Goal: Obtain resource: Download file/media

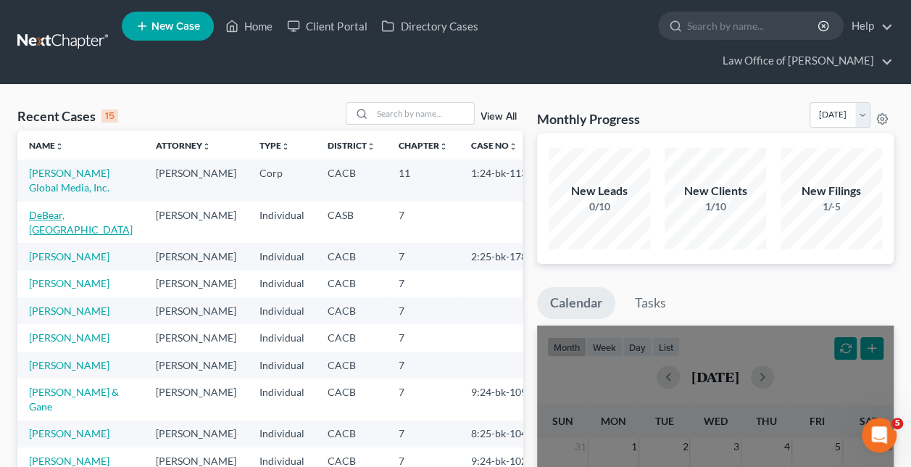
click at [84, 209] on link "DeBear, [GEOGRAPHIC_DATA]" at bounding box center [81, 222] width 104 height 27
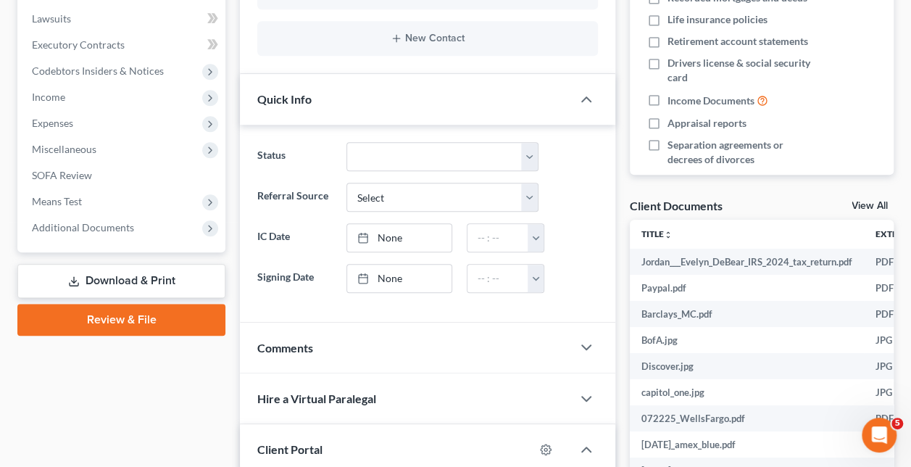
scroll to position [397, 0]
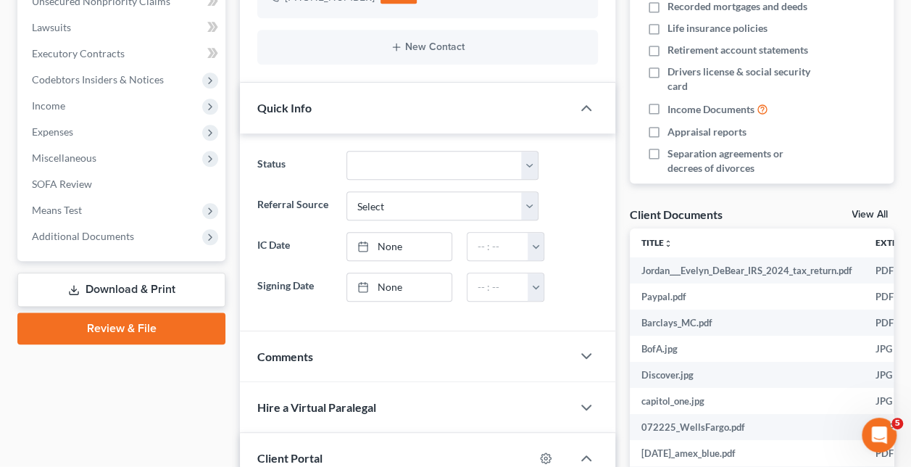
click at [152, 272] on link "Download & Print" at bounding box center [121, 289] width 208 height 34
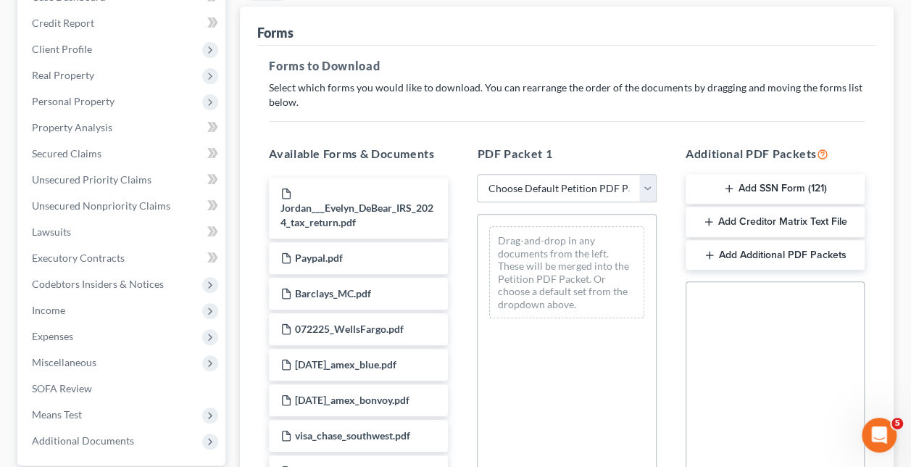
scroll to position [217, 0]
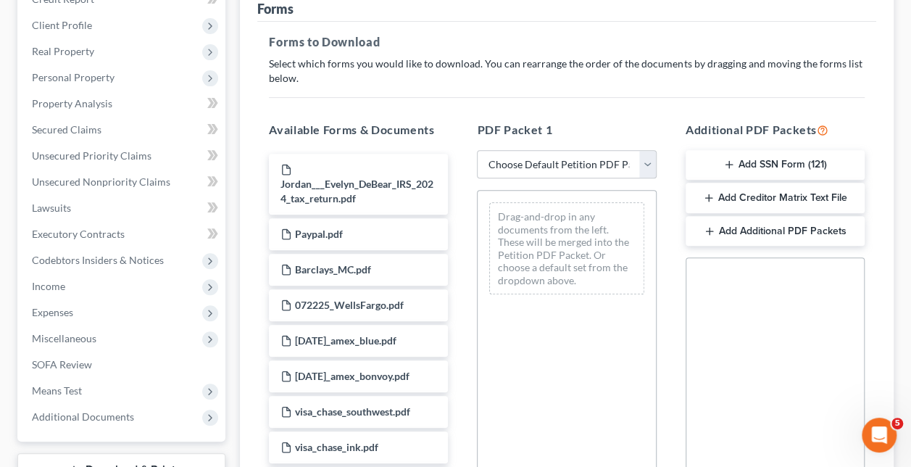
click at [780, 150] on button "Add SSN Form (121)" at bounding box center [774, 165] width 179 height 30
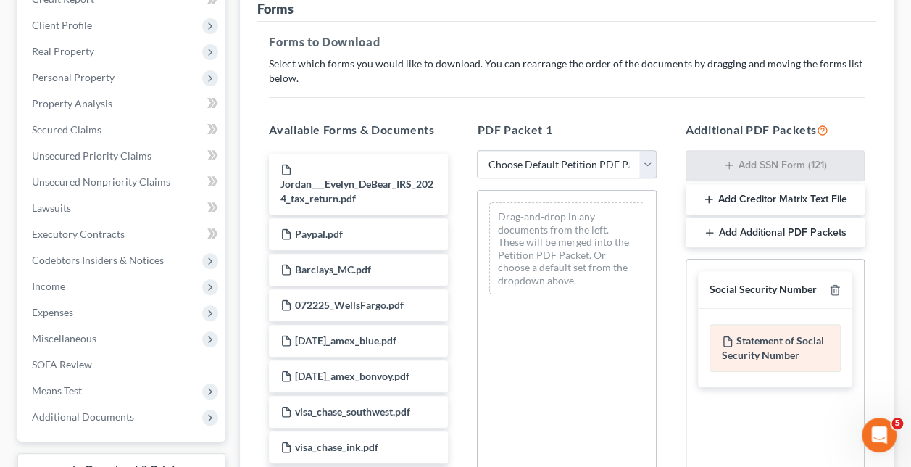
click at [775, 324] on div "Statement of Social Security Number" at bounding box center [774, 348] width 131 height 48
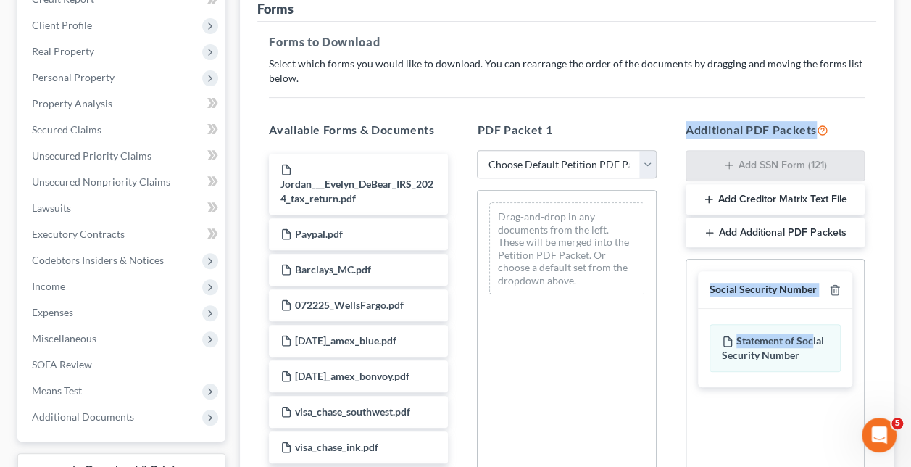
drag, startPoint x: 812, startPoint y: 319, endPoint x: 643, endPoint y: 280, distance: 173.3
click at [643, 280] on div "Available Forms & Documents Jordan___Evelyn_DeBear_IRS_2024_tax_return.pdf Payp…" at bounding box center [566, 354] width 624 height 491
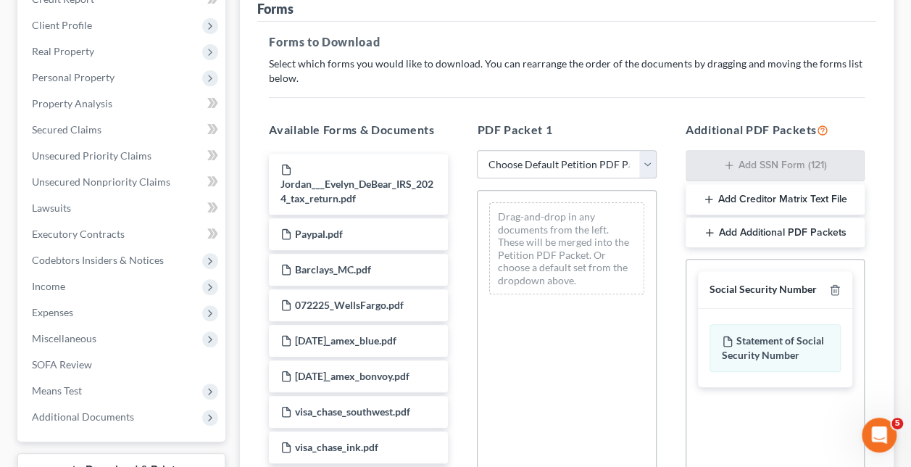
click at [761, 450] on div "Social Security Number Statement of Social Security Number Creditor Matrix Text…" at bounding box center [774, 424] width 179 height 330
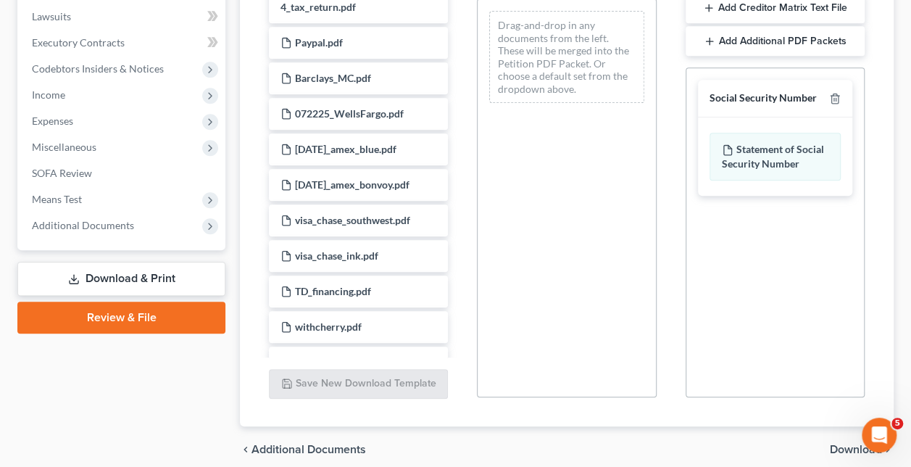
scroll to position [441, 0]
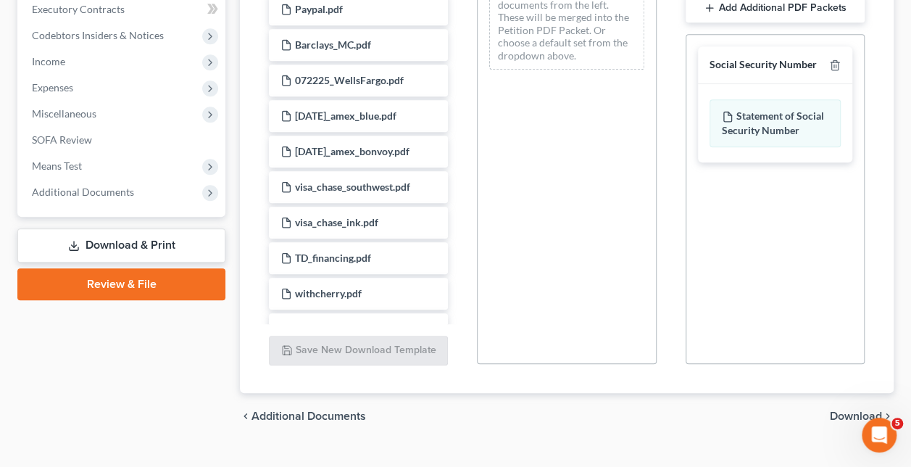
click at [856, 410] on span "Download" at bounding box center [856, 416] width 52 height 12
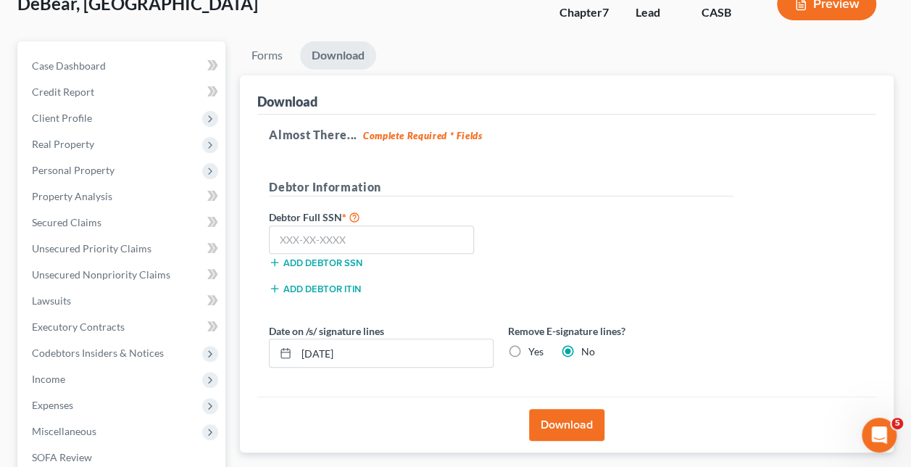
scroll to position [97, 0]
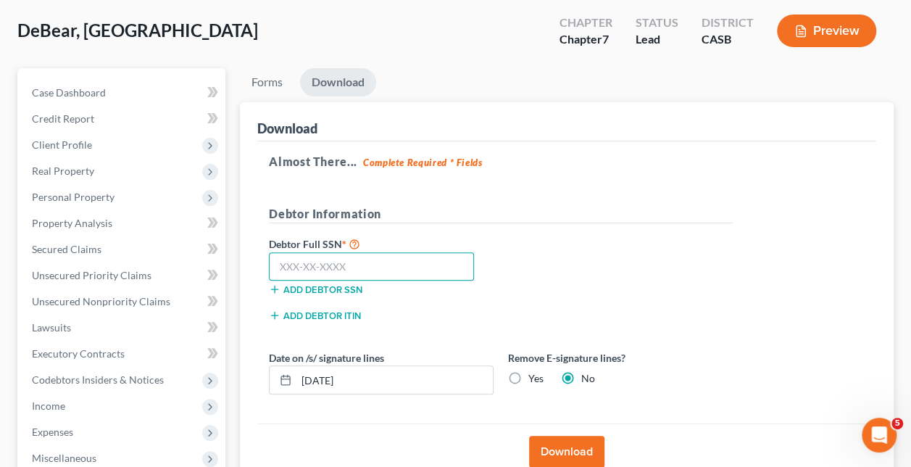
click at [362, 252] on input "text" at bounding box center [371, 266] width 205 height 29
paste input "568-49-9923"
type input "568-49-9923"
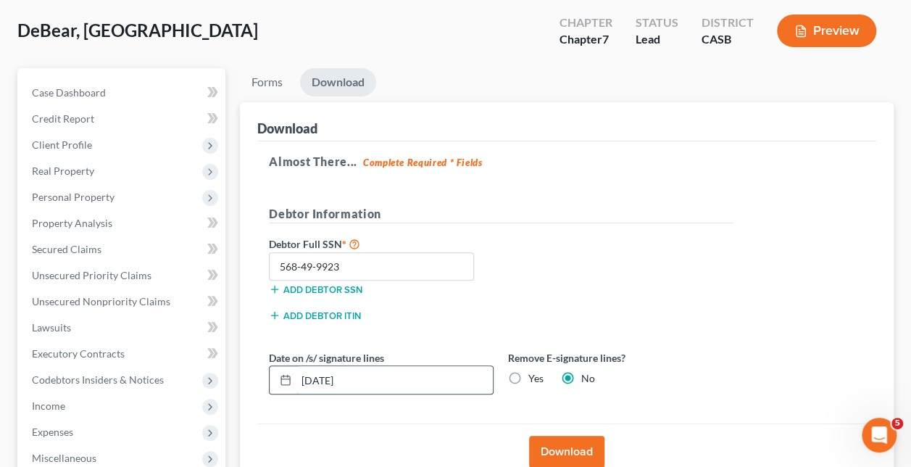
click at [362, 366] on input "[DATE]" at bounding box center [394, 380] width 196 height 28
type input "0"
click at [528, 371] on label "Yes" at bounding box center [535, 378] width 15 height 14
click at [534, 371] on input "Yes" at bounding box center [538, 375] width 9 height 9
radio input "true"
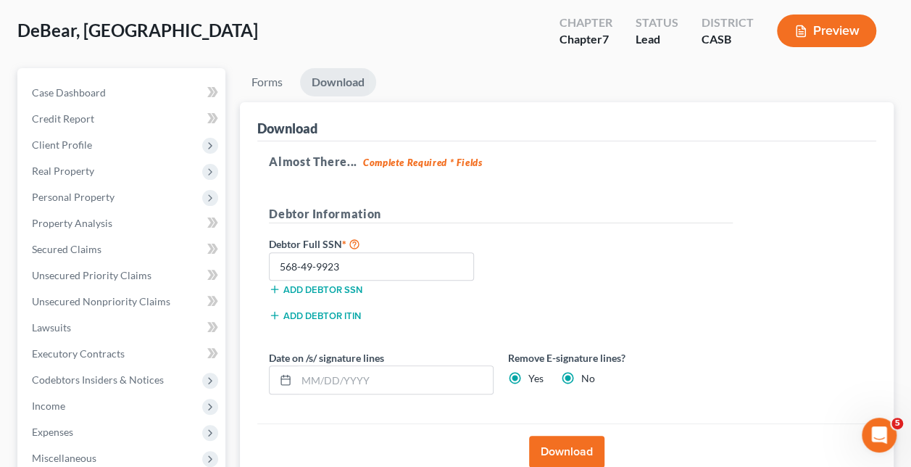
radio input "false"
click at [569, 435] on button "Download" at bounding box center [566, 451] width 75 height 32
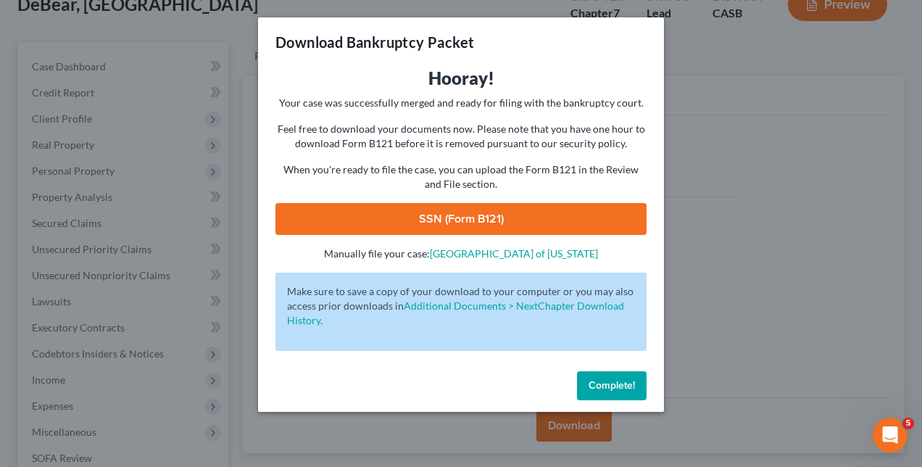
click at [483, 216] on link "SSN (Form B121)" at bounding box center [460, 219] width 371 height 32
click at [598, 377] on button "Complete!" at bounding box center [612, 385] width 70 height 29
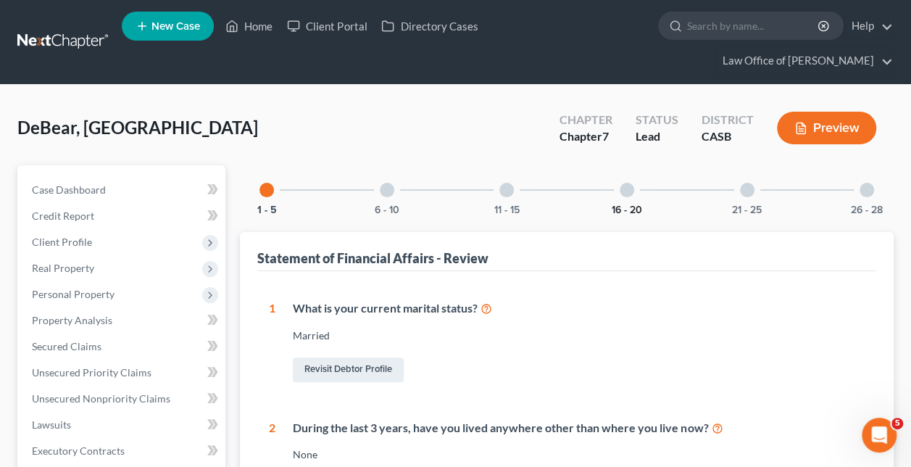
click at [622, 205] on button "16 - 20" at bounding box center [626, 210] width 30 height 10
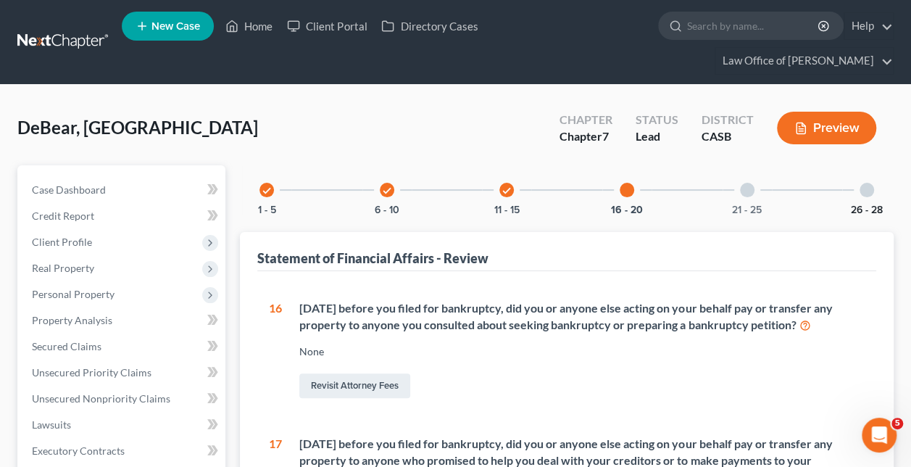
click at [859, 205] on button "26 - 28" at bounding box center [867, 210] width 32 height 10
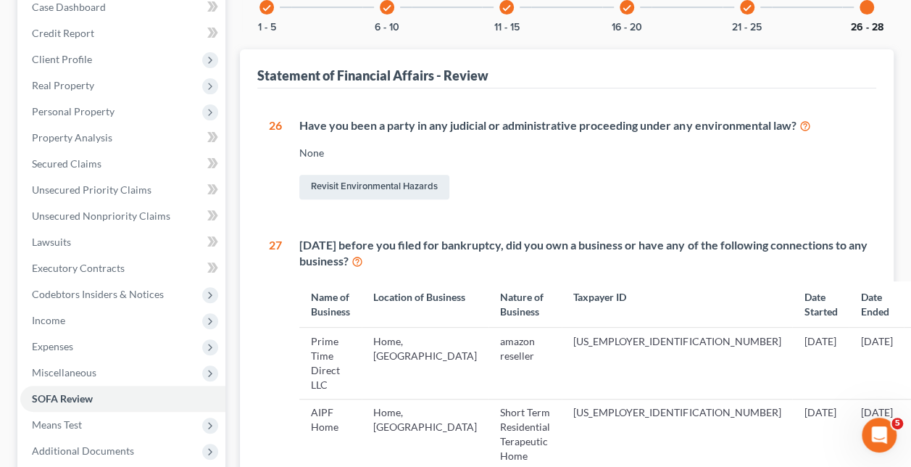
scroll to position [214, 0]
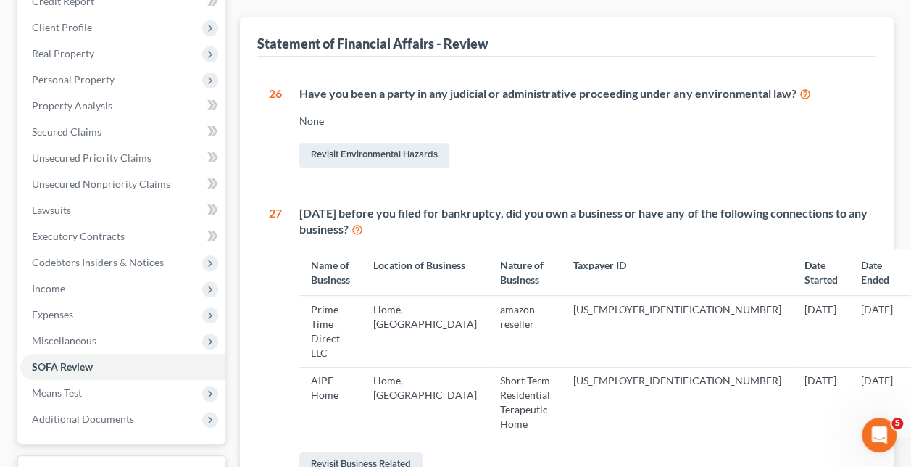
click at [350, 367] on td "AIPF Home" at bounding box center [330, 402] width 62 height 71
drag, startPoint x: 350, startPoint y: 330, endPoint x: 399, endPoint y: 355, distance: 55.4
click at [399, 367] on td "Home, [GEOGRAPHIC_DATA]" at bounding box center [425, 402] width 127 height 71
drag, startPoint x: 399, startPoint y: 355, endPoint x: 534, endPoint y: 390, distance: 139.2
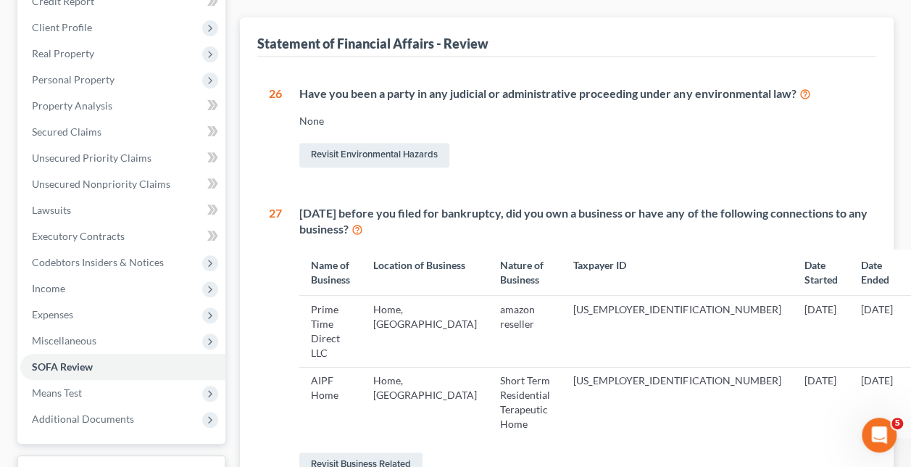
click at [534, 449] on div "Revisit Business Related" at bounding box center [588, 464] width 578 height 30
click at [391, 452] on link "Revisit Business Related" at bounding box center [360, 464] width 123 height 25
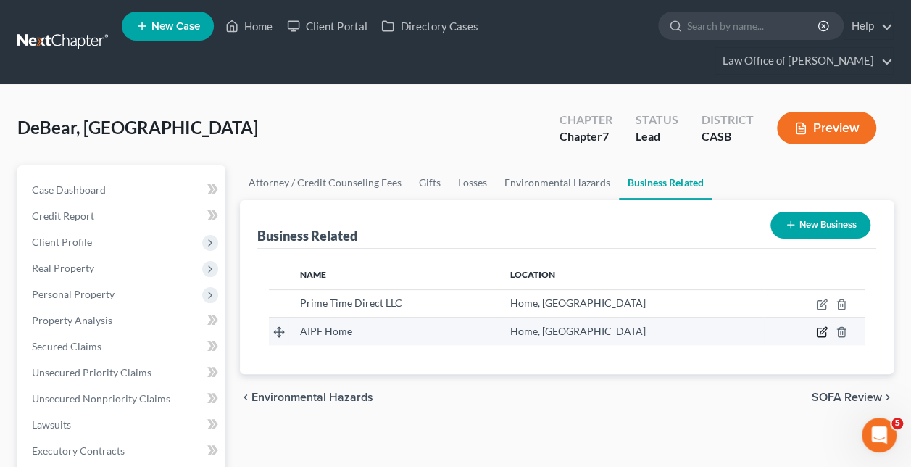
click at [819, 328] on icon "button" at bounding box center [820, 332] width 9 height 9
select select "officer"
select select "4"
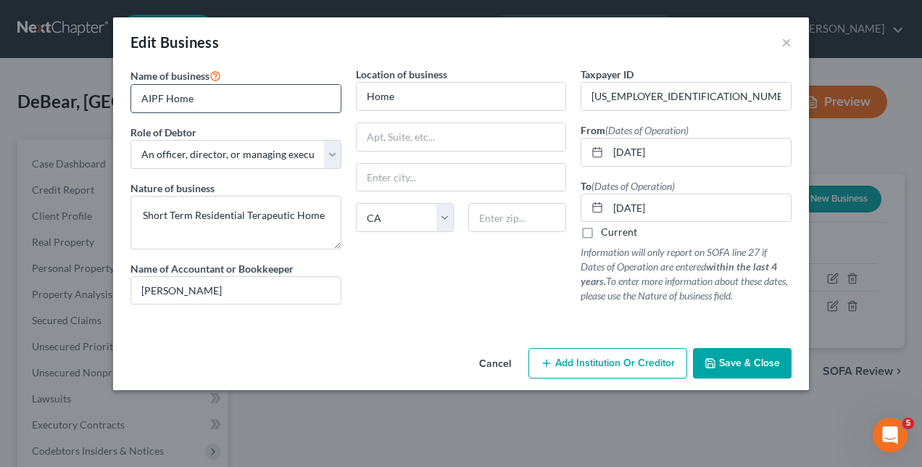
click at [268, 102] on input "AIPF Home" at bounding box center [235, 99] width 209 height 28
type input "A"
paste input "Anything is Possible Foundation"
type input "Anything is Possible Foundation"
click at [736, 356] on span "Save & Close" at bounding box center [749, 362] width 61 height 12
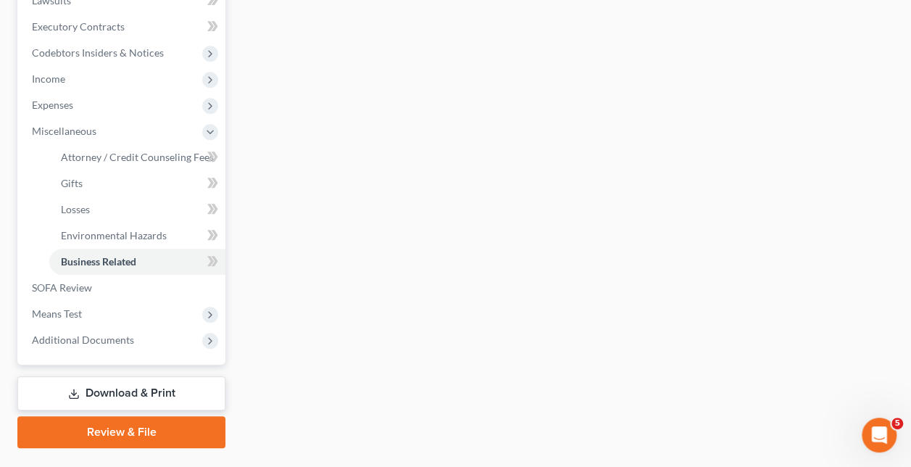
scroll to position [426, 0]
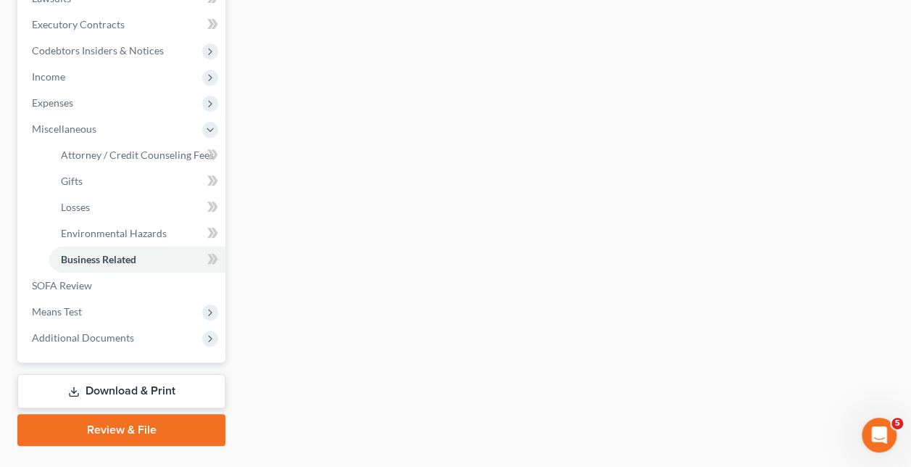
click at [123, 374] on link "Download & Print" at bounding box center [121, 391] width 208 height 34
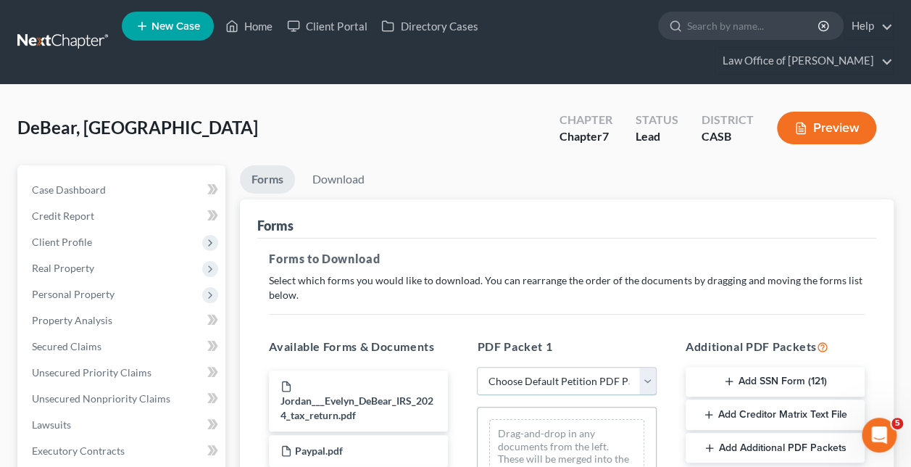
click at [561, 367] on select "Choose Default Petition PDF Packet Complete Bankruptcy Petition (all forms and …" at bounding box center [566, 381] width 179 height 29
select select "0"
click at [477, 367] on select "Choose Default Petition PDF Packet Complete Bankruptcy Petition (all forms and …" at bounding box center [566, 381] width 179 height 29
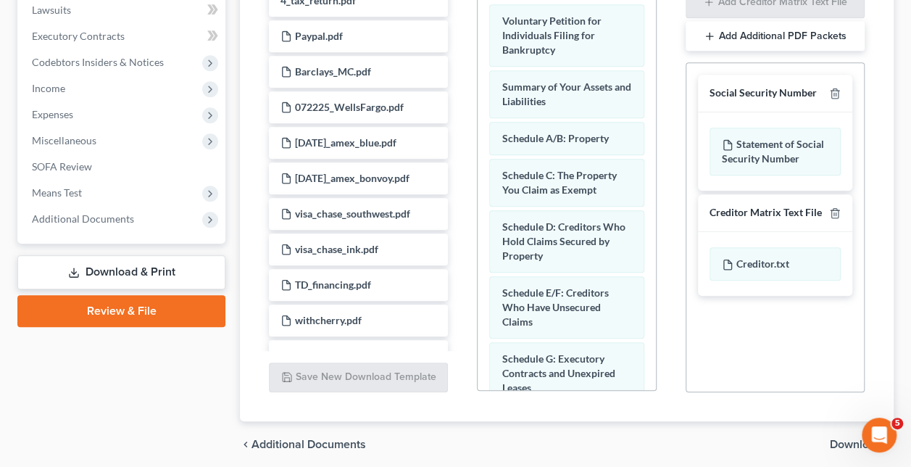
scroll to position [418, 0]
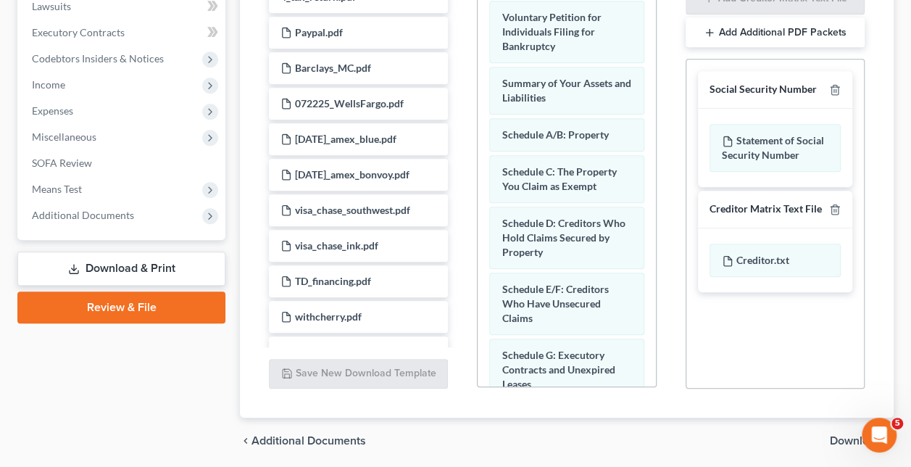
click at [853, 435] on span "Download" at bounding box center [856, 441] width 52 height 12
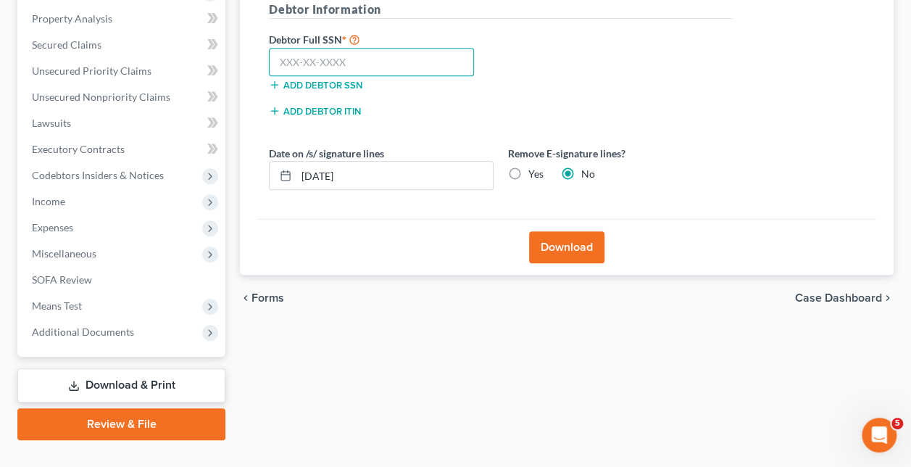
click at [358, 48] on input "text" at bounding box center [371, 62] width 205 height 29
paste input "text"
click at [371, 48] on input "text" at bounding box center [371, 62] width 205 height 29
paste input "568-49-9923"
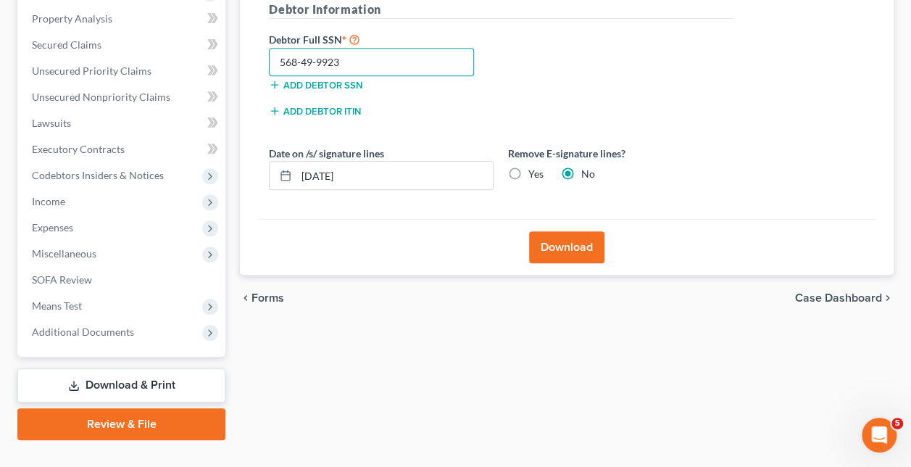
type input "568-49-9923"
click at [559, 231] on button "Download" at bounding box center [566, 247] width 75 height 32
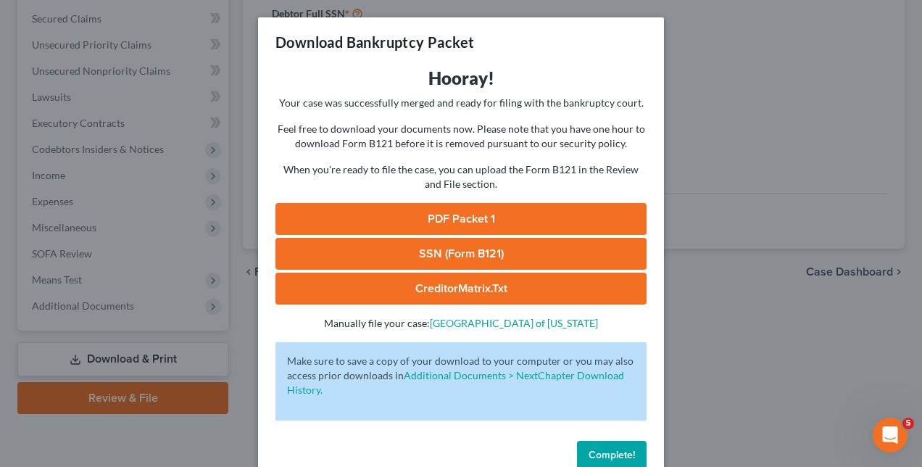
click at [485, 216] on link "PDF Packet 1" at bounding box center [460, 219] width 371 height 32
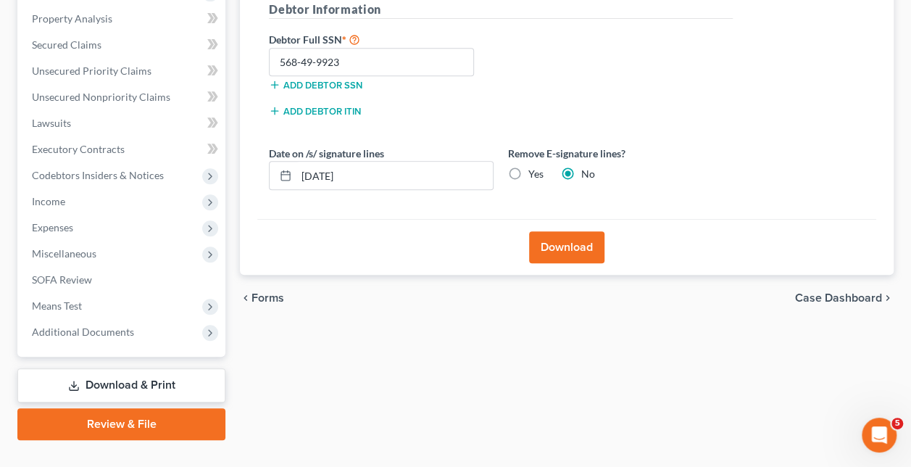
click at [528, 167] on label "Yes" at bounding box center [535, 174] width 15 height 14
click at [534, 167] on input "Yes" at bounding box center [538, 171] width 9 height 9
radio input "true"
radio input "false"
click at [567, 231] on button "Download" at bounding box center [566, 247] width 75 height 32
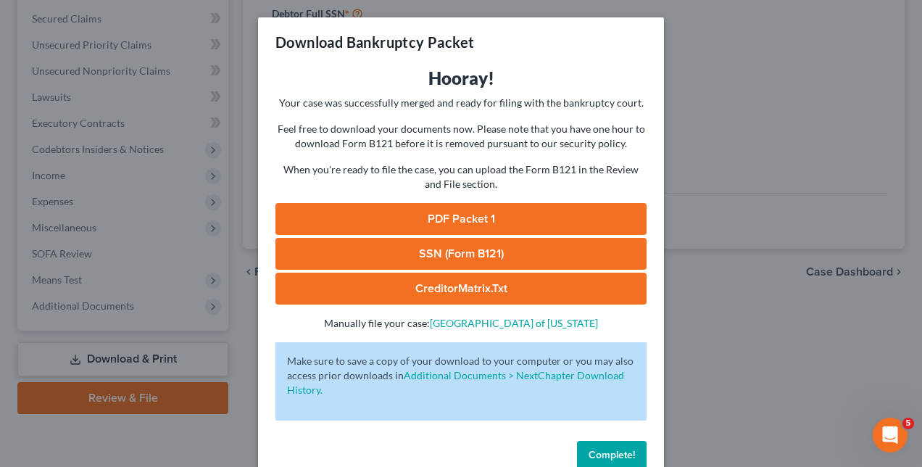
click at [475, 217] on link "PDF Packet 1" at bounding box center [460, 219] width 371 height 32
